Goal: Transaction & Acquisition: Subscribe to service/newsletter

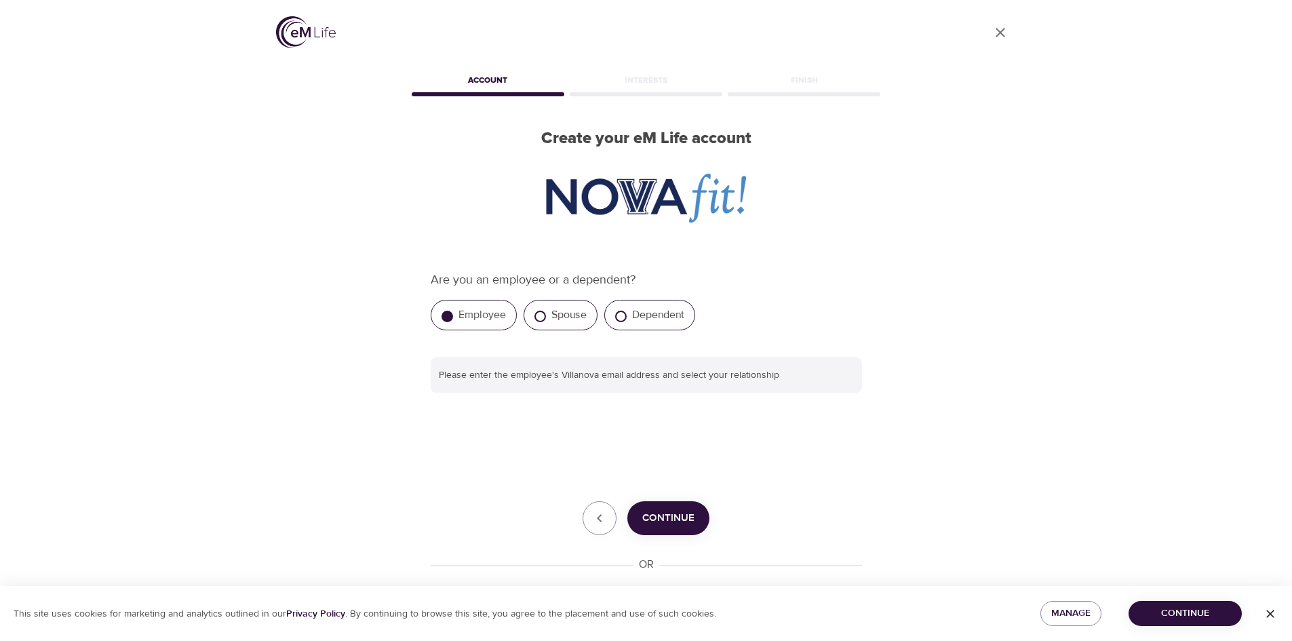
click at [472, 320] on label "Employee" at bounding box center [481, 315] width 47 height 14
click at [453, 320] on input "Employee" at bounding box center [447, 317] width 12 height 12
click at [661, 516] on span "Continue" at bounding box center [668, 518] width 52 height 18
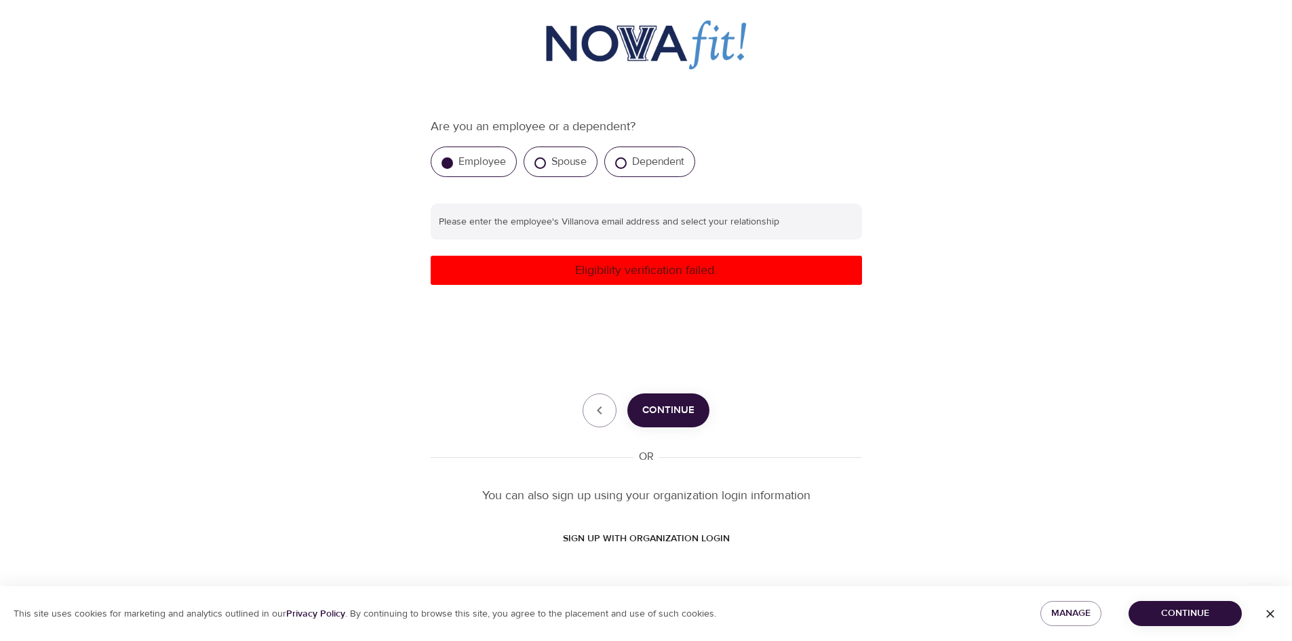
scroll to position [155, 0]
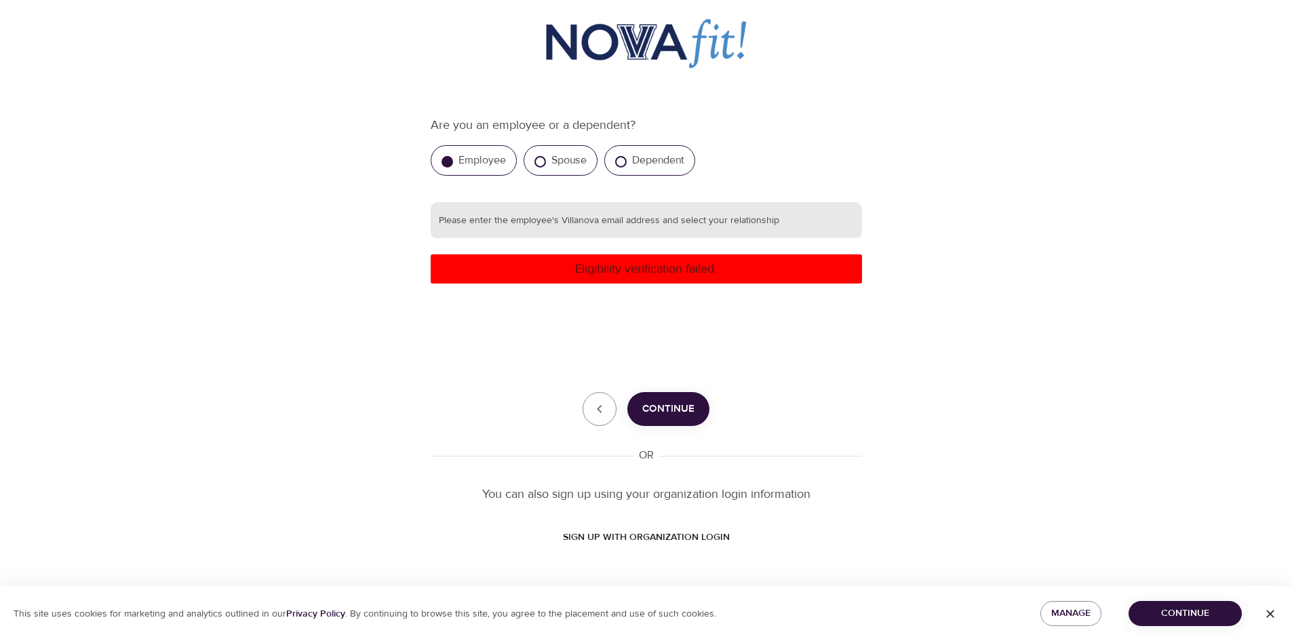
click at [686, 235] on input "text" at bounding box center [646, 220] width 431 height 37
type input "[EMAIL_ADDRESS][DOMAIN_NAME]"
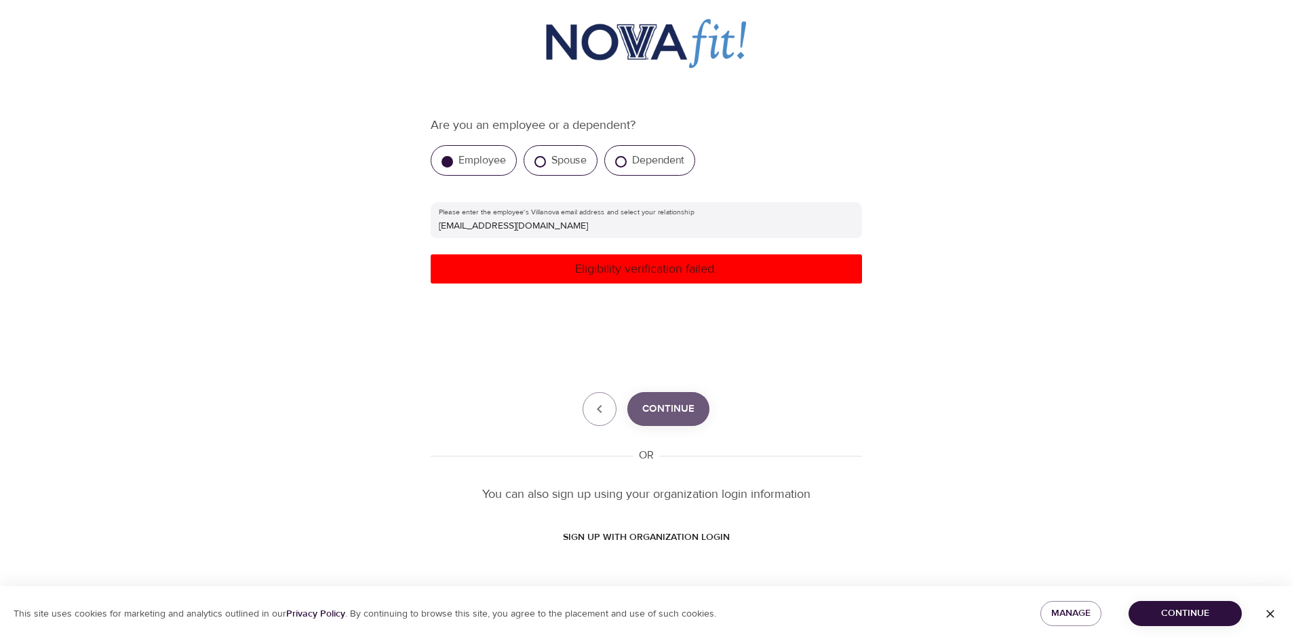
click at [669, 415] on span "Continue" at bounding box center [668, 409] width 52 height 18
click at [671, 415] on span "Continue" at bounding box center [668, 409] width 52 height 18
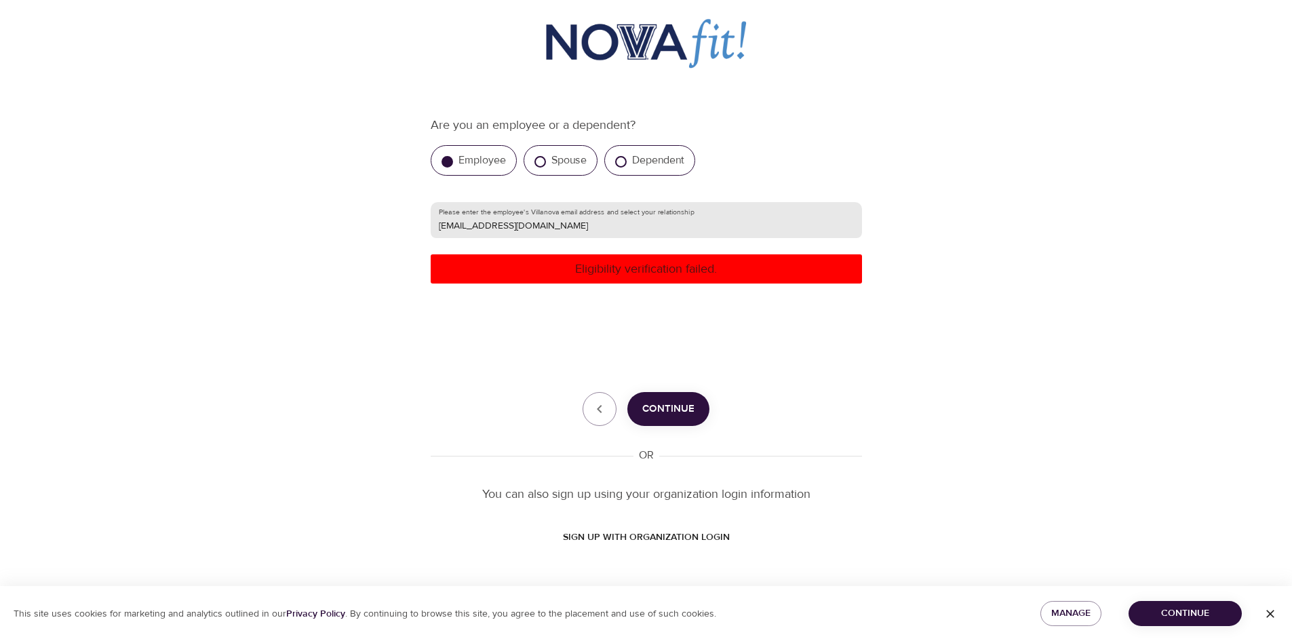
click at [665, 229] on input "[EMAIL_ADDRESS][DOMAIN_NAME]" at bounding box center [646, 220] width 431 height 37
click at [486, 149] on div "Employee" at bounding box center [474, 160] width 86 height 31
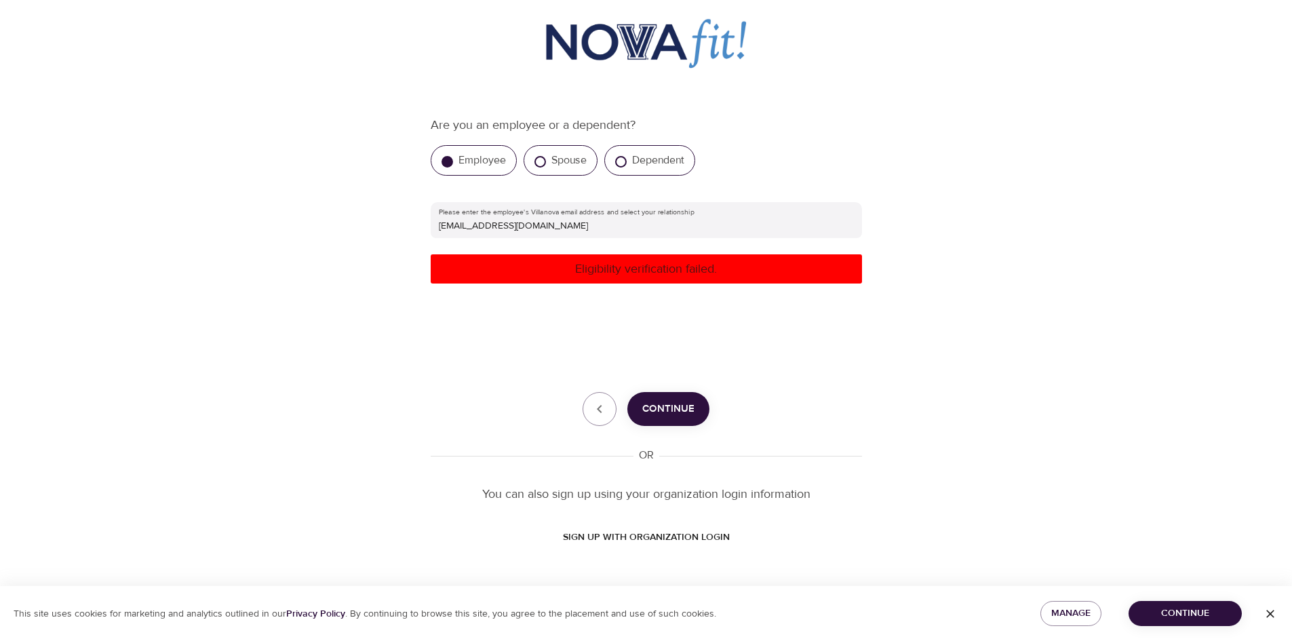
click at [491, 175] on div "Employee" at bounding box center [474, 160] width 86 height 31
click at [439, 173] on div "Employee" at bounding box center [474, 160] width 86 height 31
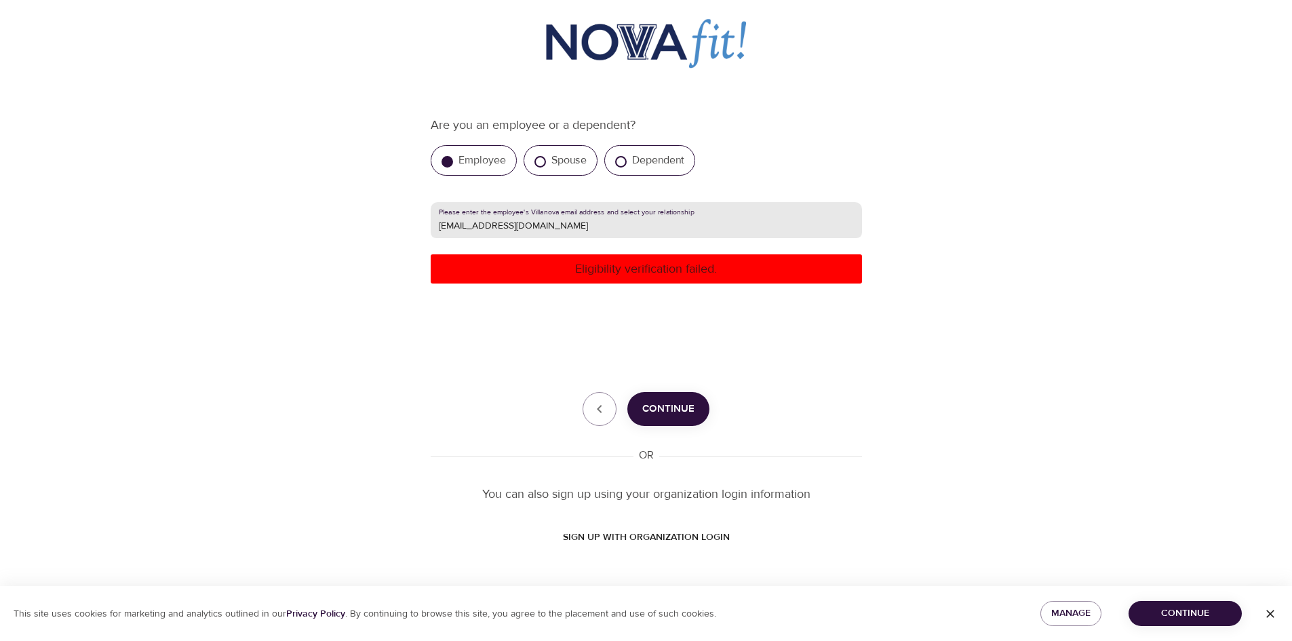
click at [550, 230] on input "[EMAIL_ADDRESS][DOMAIN_NAME]" at bounding box center [646, 220] width 431 height 37
click at [670, 541] on span "SIGN UP WITH ORGANIZATION LOGIN" at bounding box center [646, 537] width 167 height 17
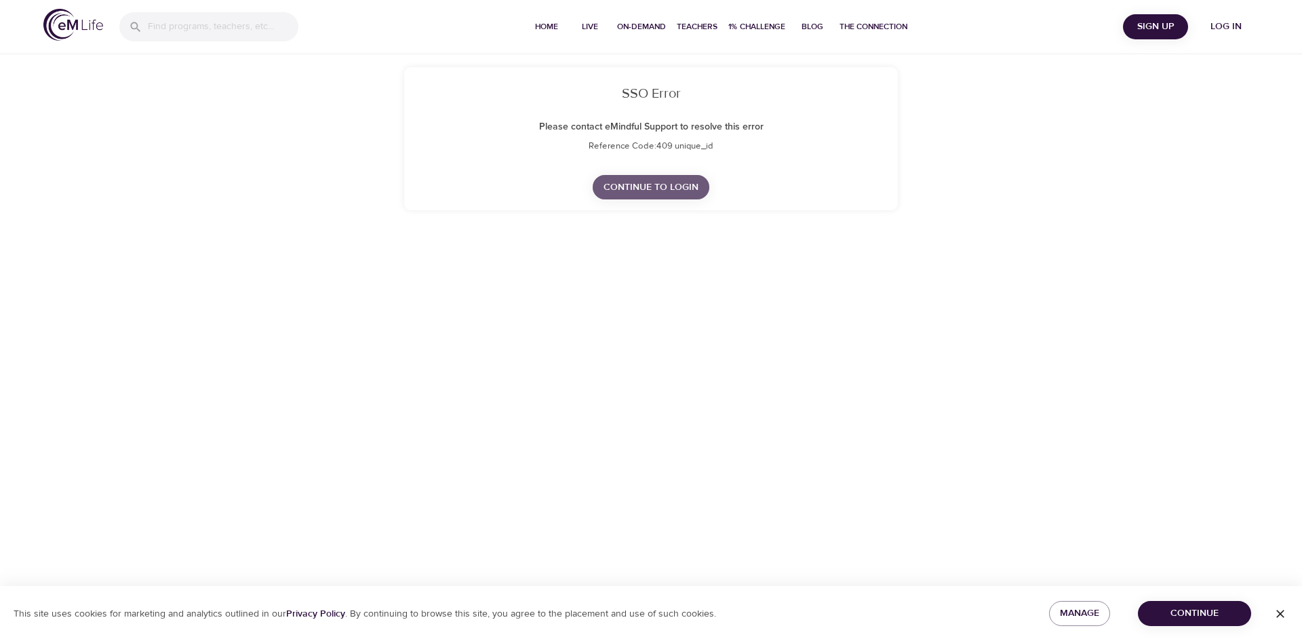
click at [682, 194] on span "Continue to Login" at bounding box center [651, 187] width 95 height 17
